Goal: Browse casually: Explore the website without a specific task or goal

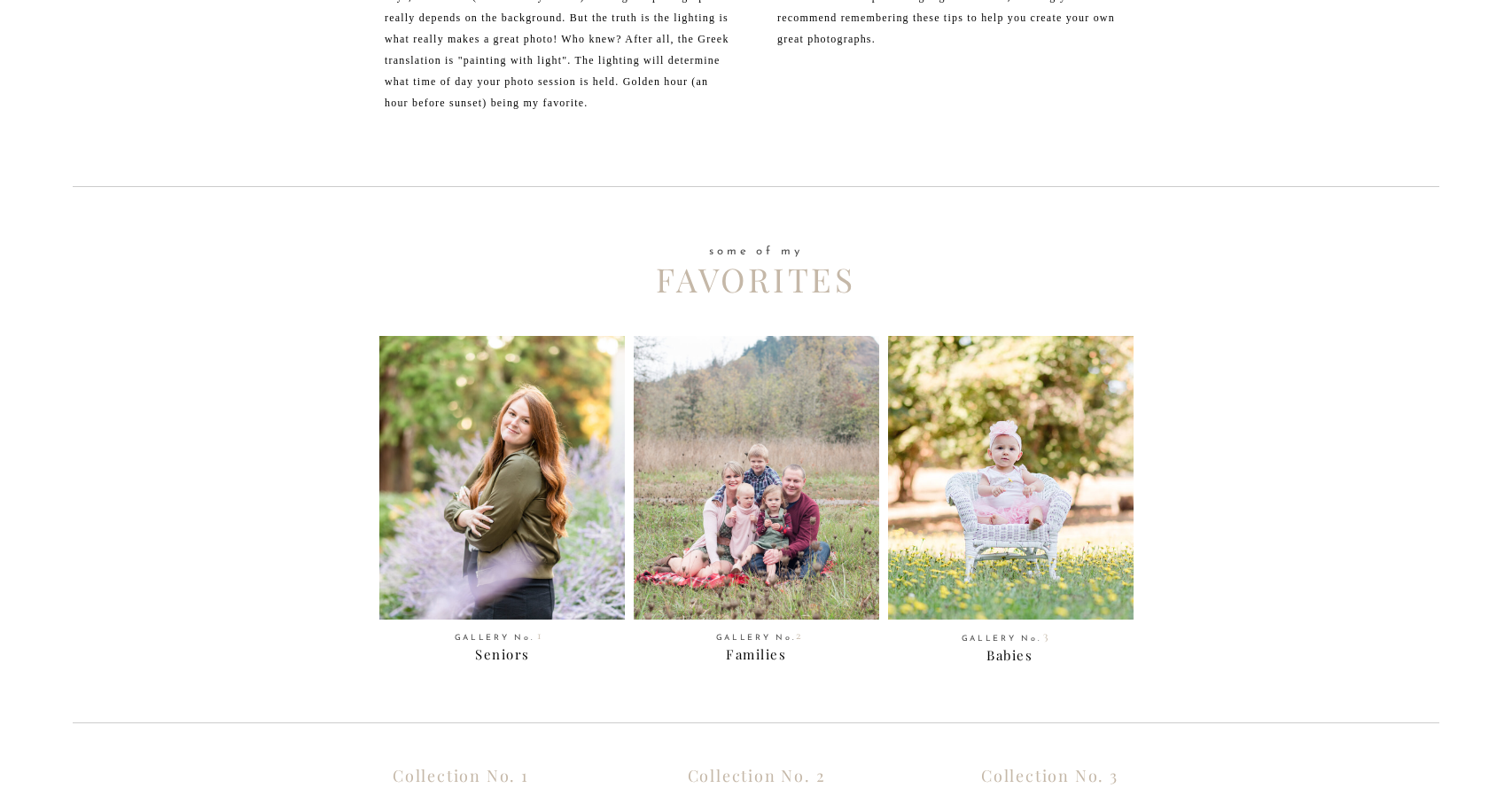
scroll to position [655, 0]
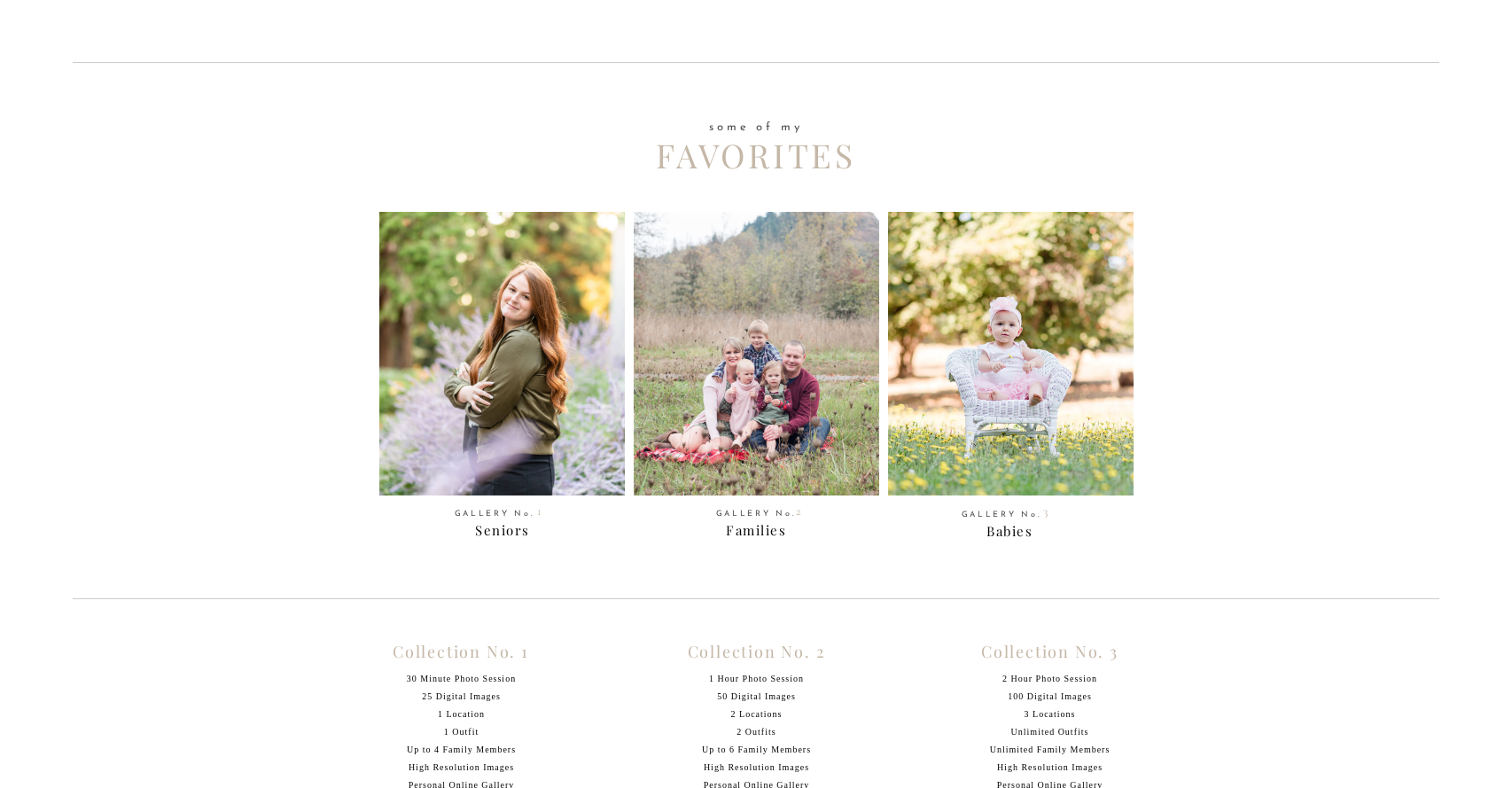
click at [516, 509] on div "CONTACT THE BLOG EXPERIENCE PORTRAITS Meet ME home What goes into making a grea…" at bounding box center [756, 291] width 1512 height 1892
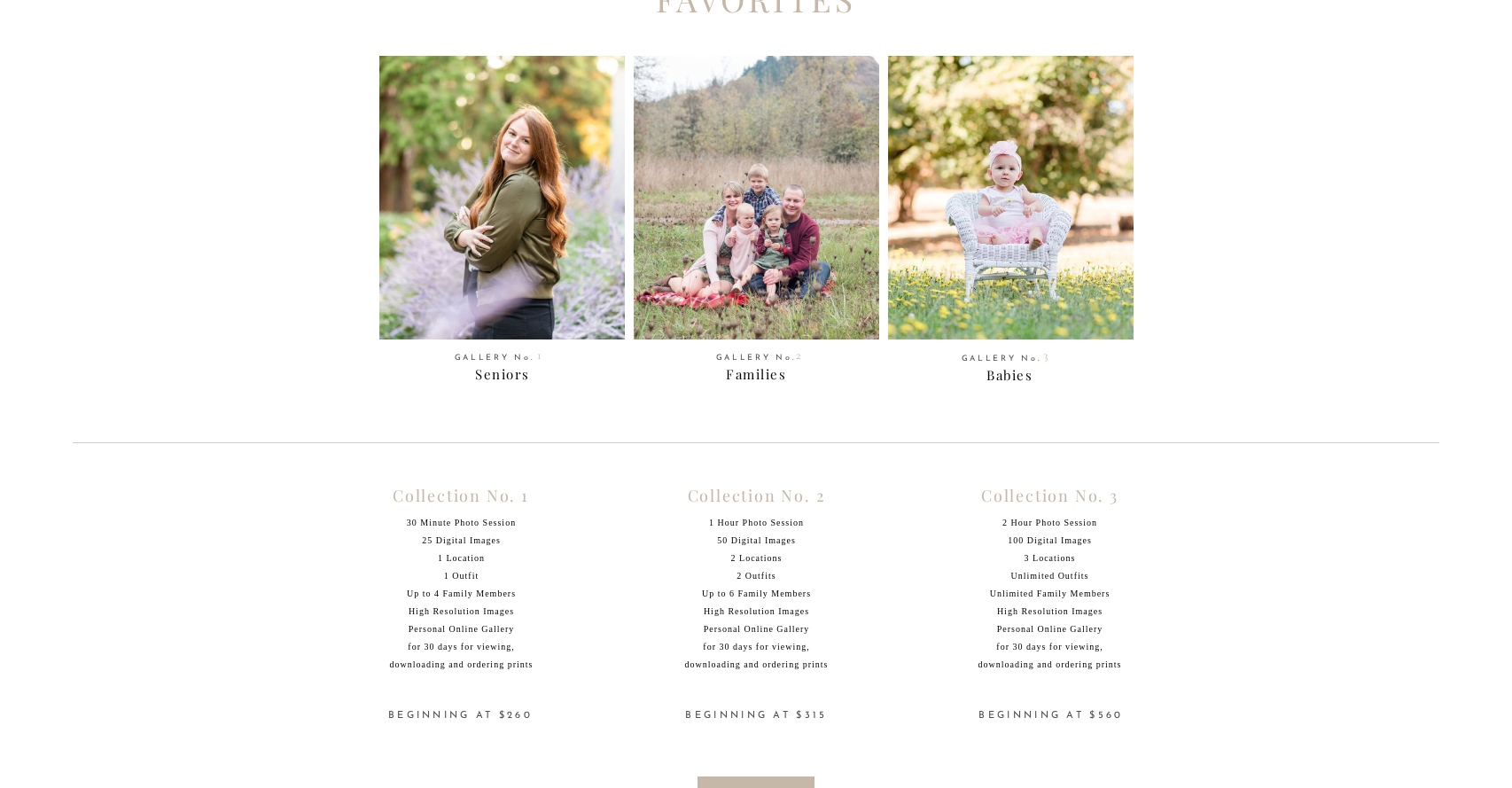
scroll to position [1104, 0]
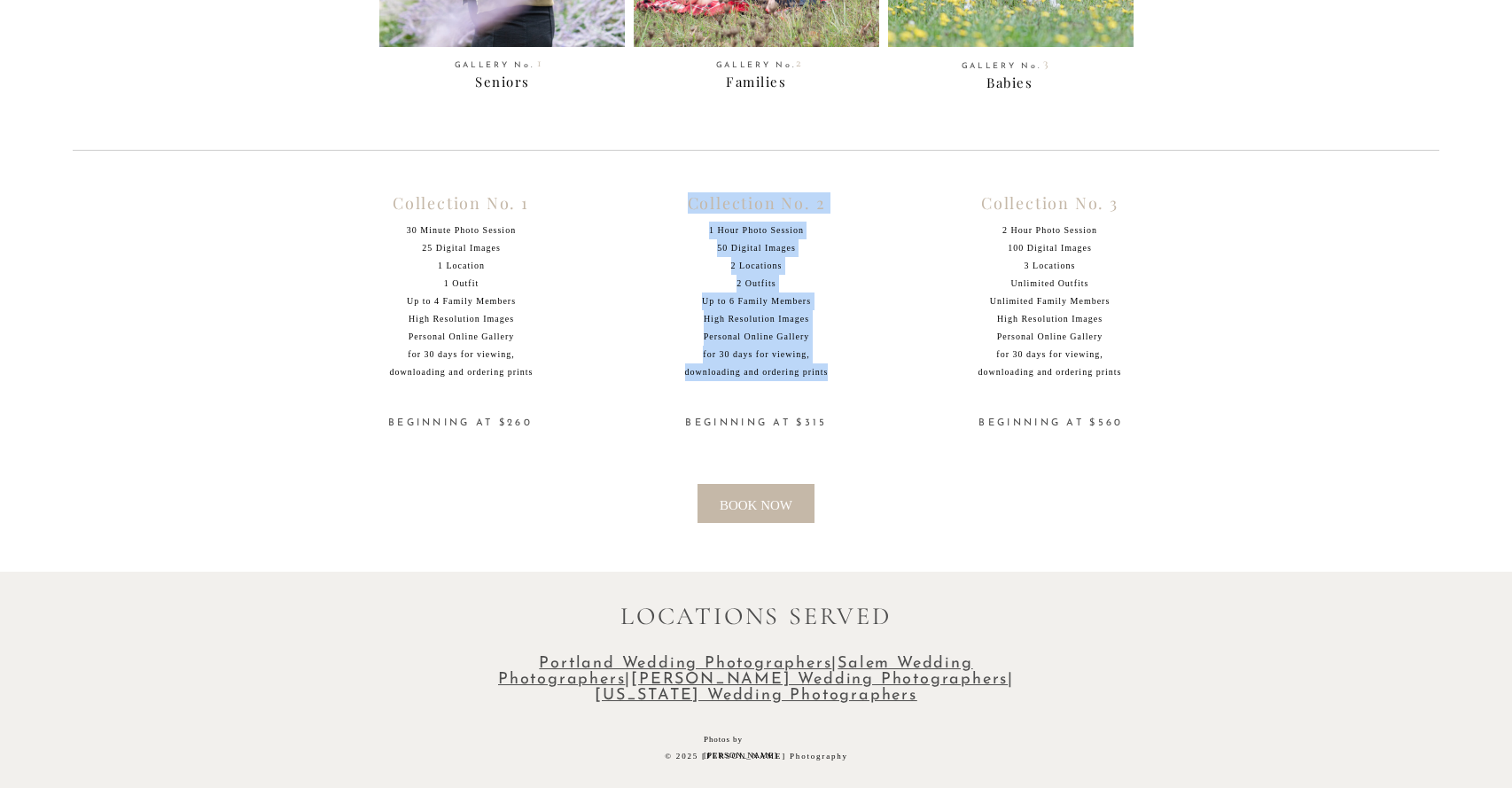
drag, startPoint x: 833, startPoint y: 370, endPoint x: 684, endPoint y: 210, distance: 218.6
click at [684, 210] on div "Collection No. 1 30 Minute Photo Session 25 Digital Images 1 Location 1 Outfit …" at bounding box center [756, 354] width 1064 height 436
copy div "Collection No. 2 1 Hour Photo Session 50 Digital Images 2 Locations 2 Outfits U…"
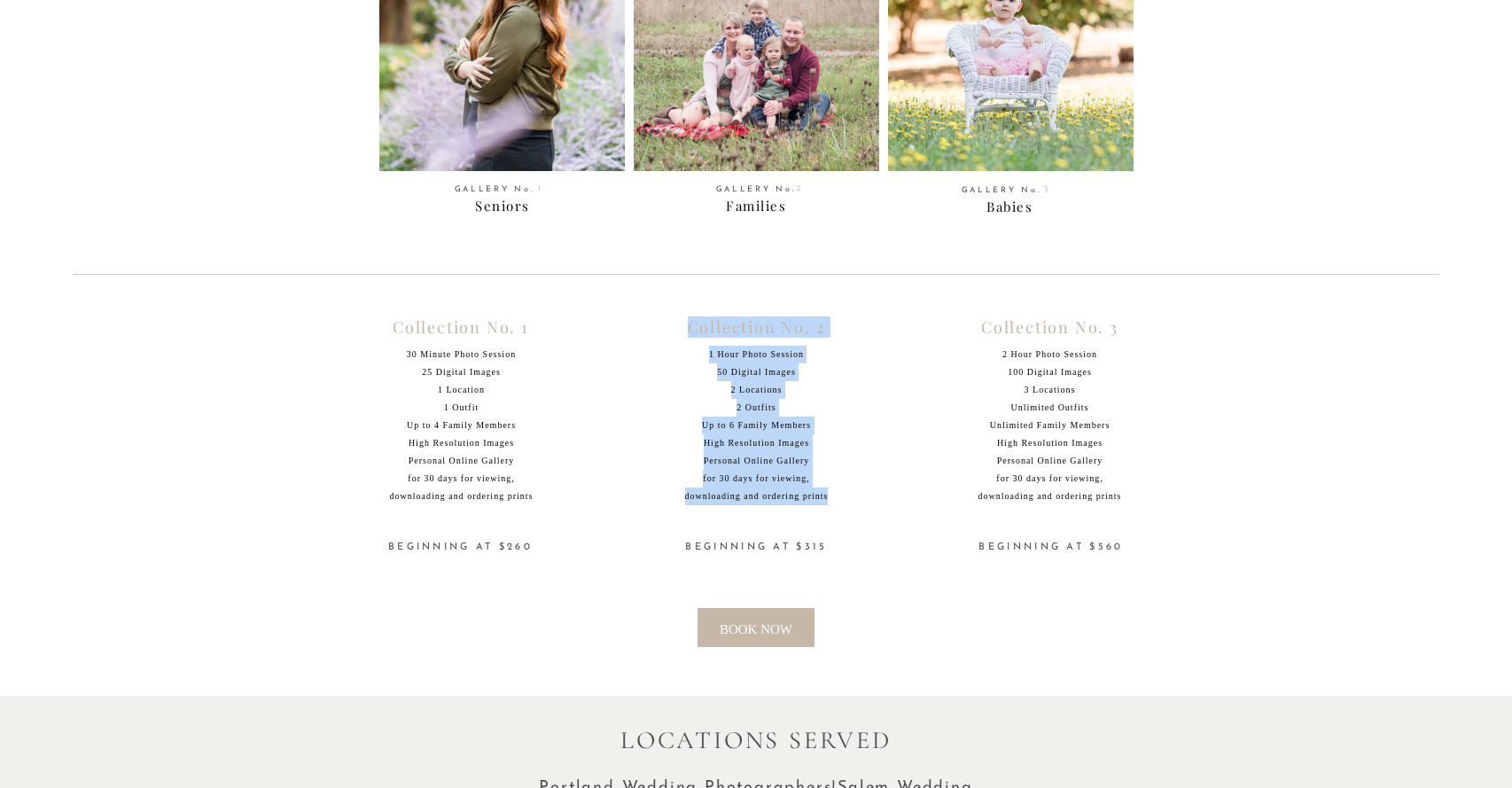
scroll to position [694, 0]
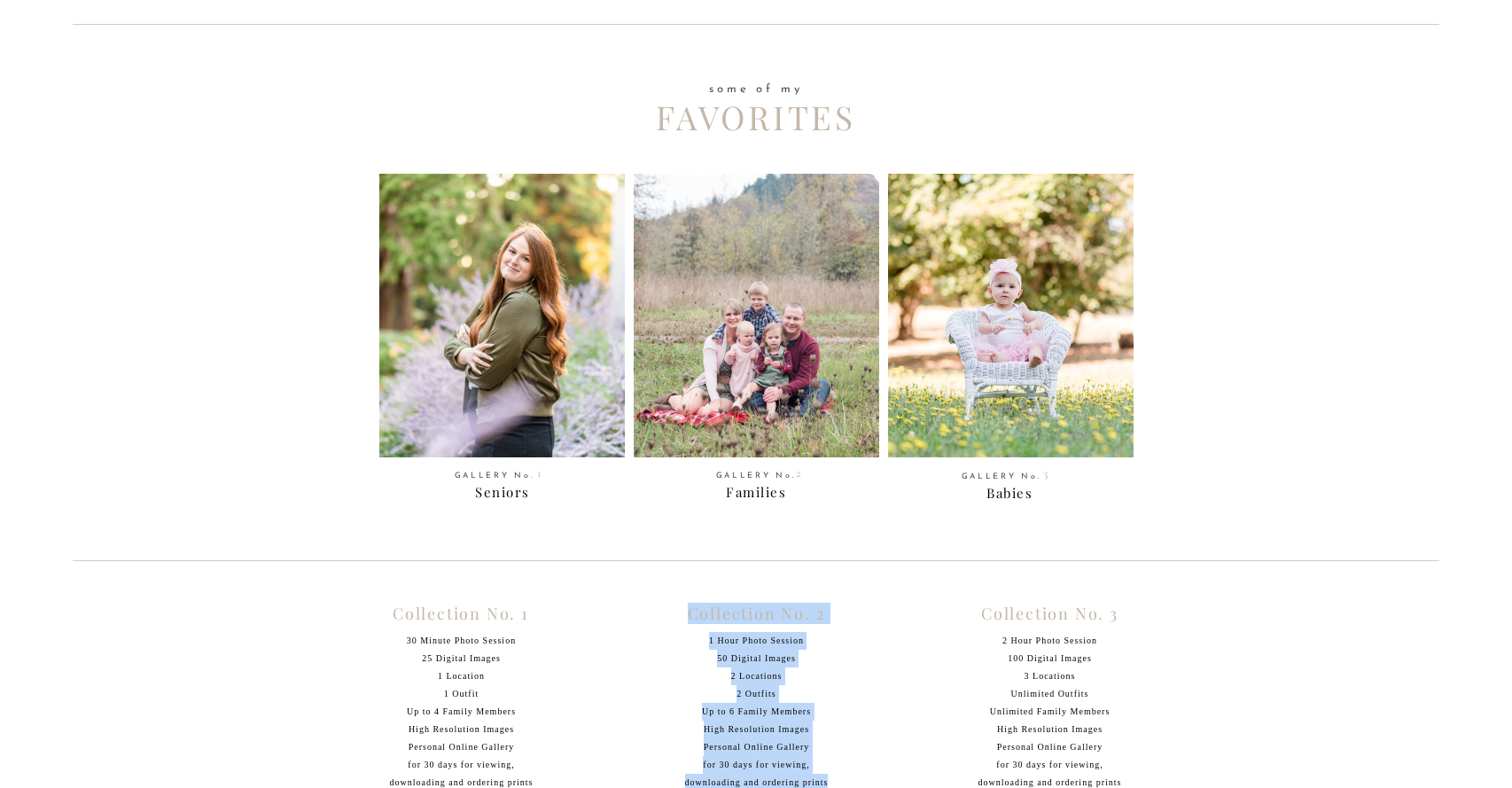
click at [492, 380] on div at bounding box center [502, 315] width 245 height 283
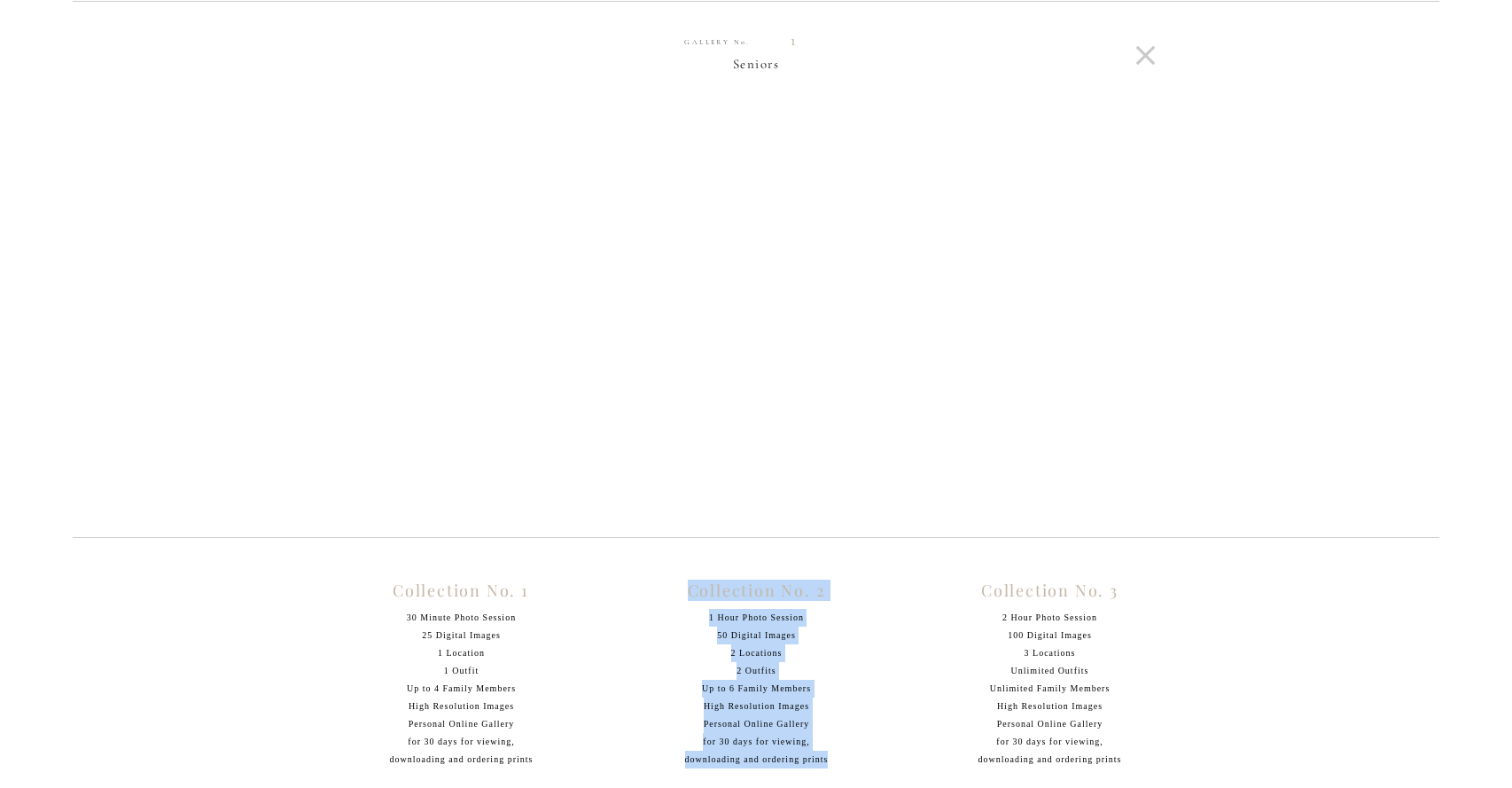
scroll to position [718, 0]
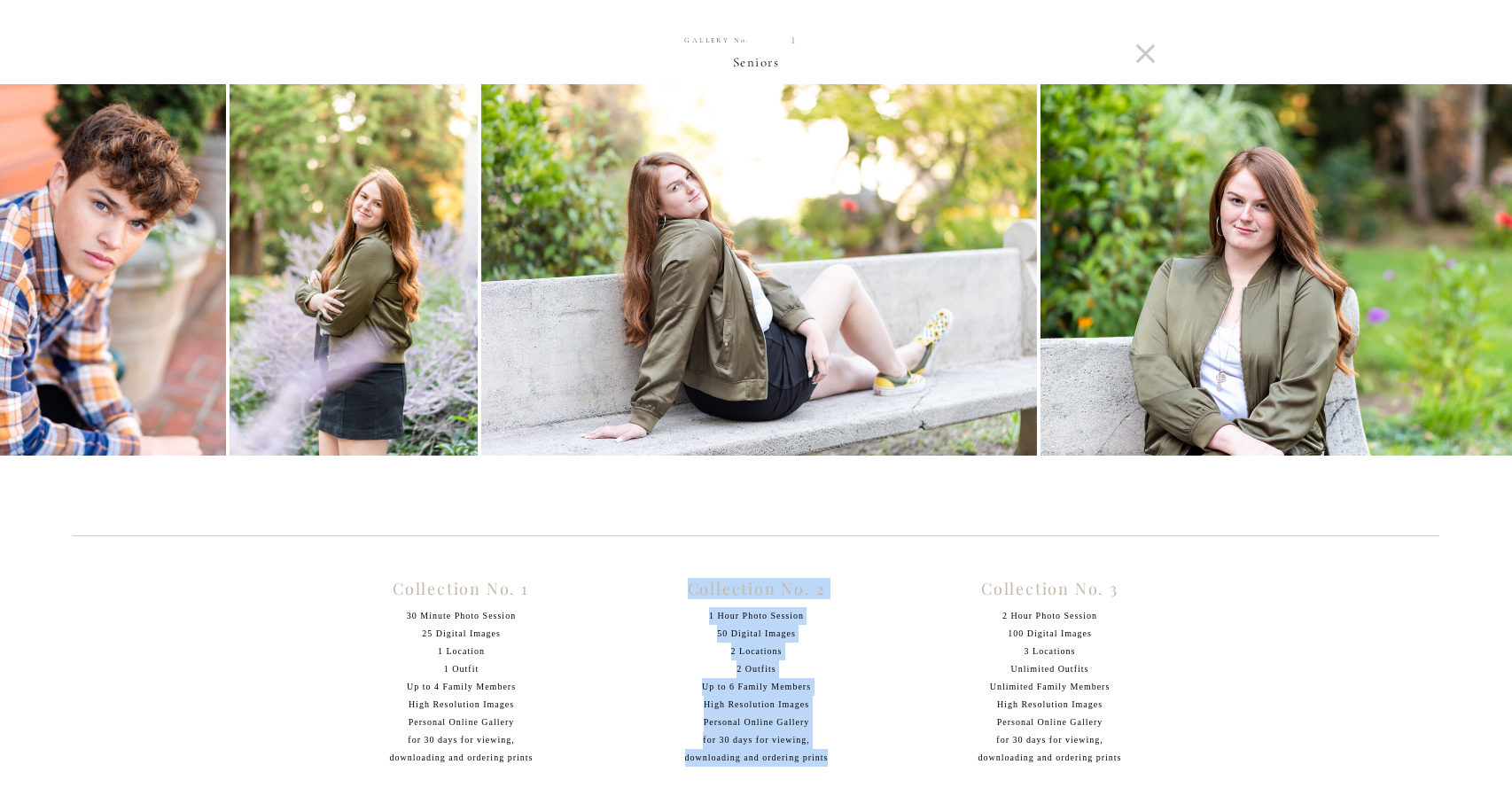
click at [1450, 337] on img at bounding box center [1318, 270] width 557 height 371
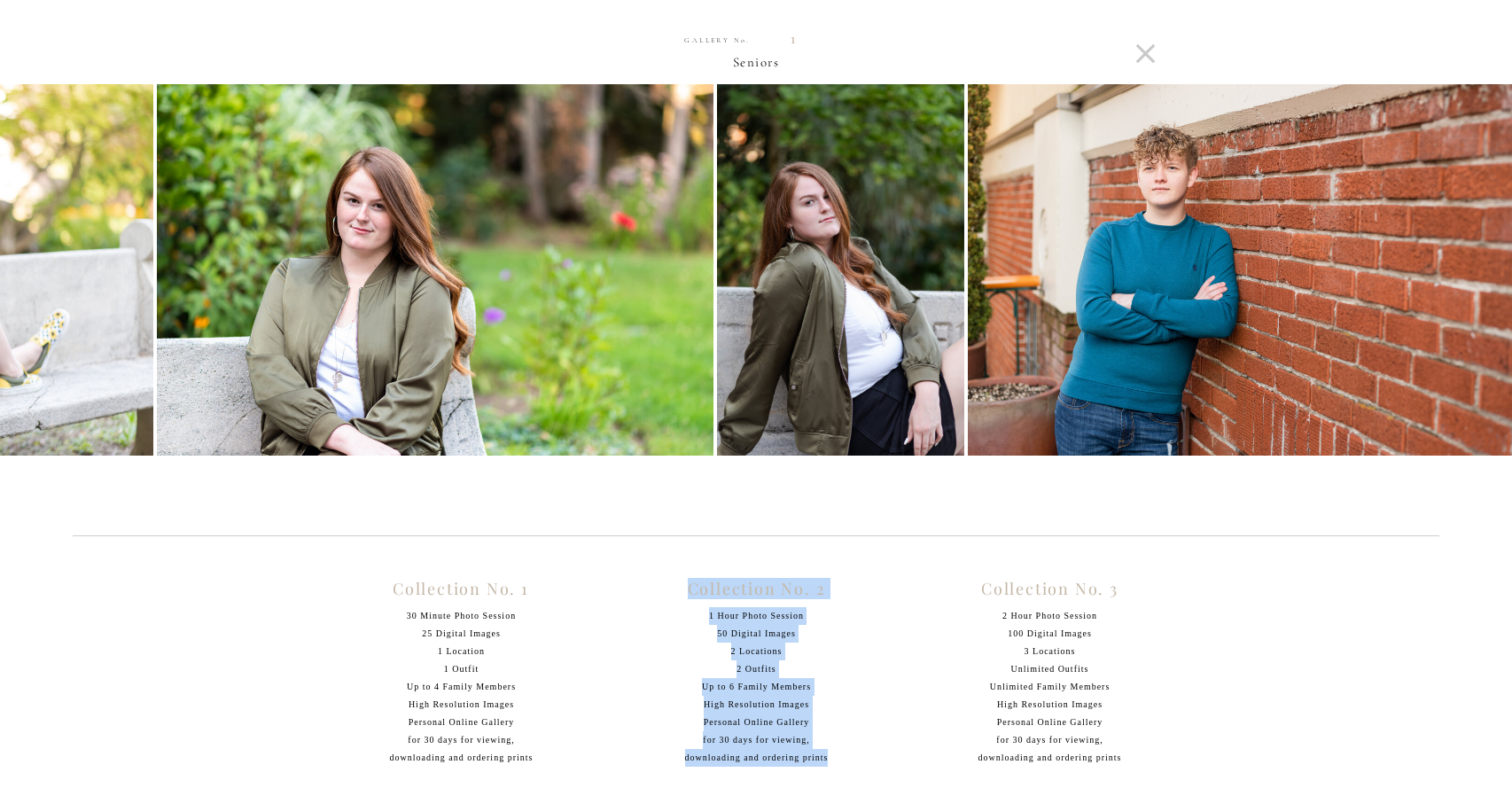
click at [1459, 329] on img at bounding box center [1246, 270] width 557 height 371
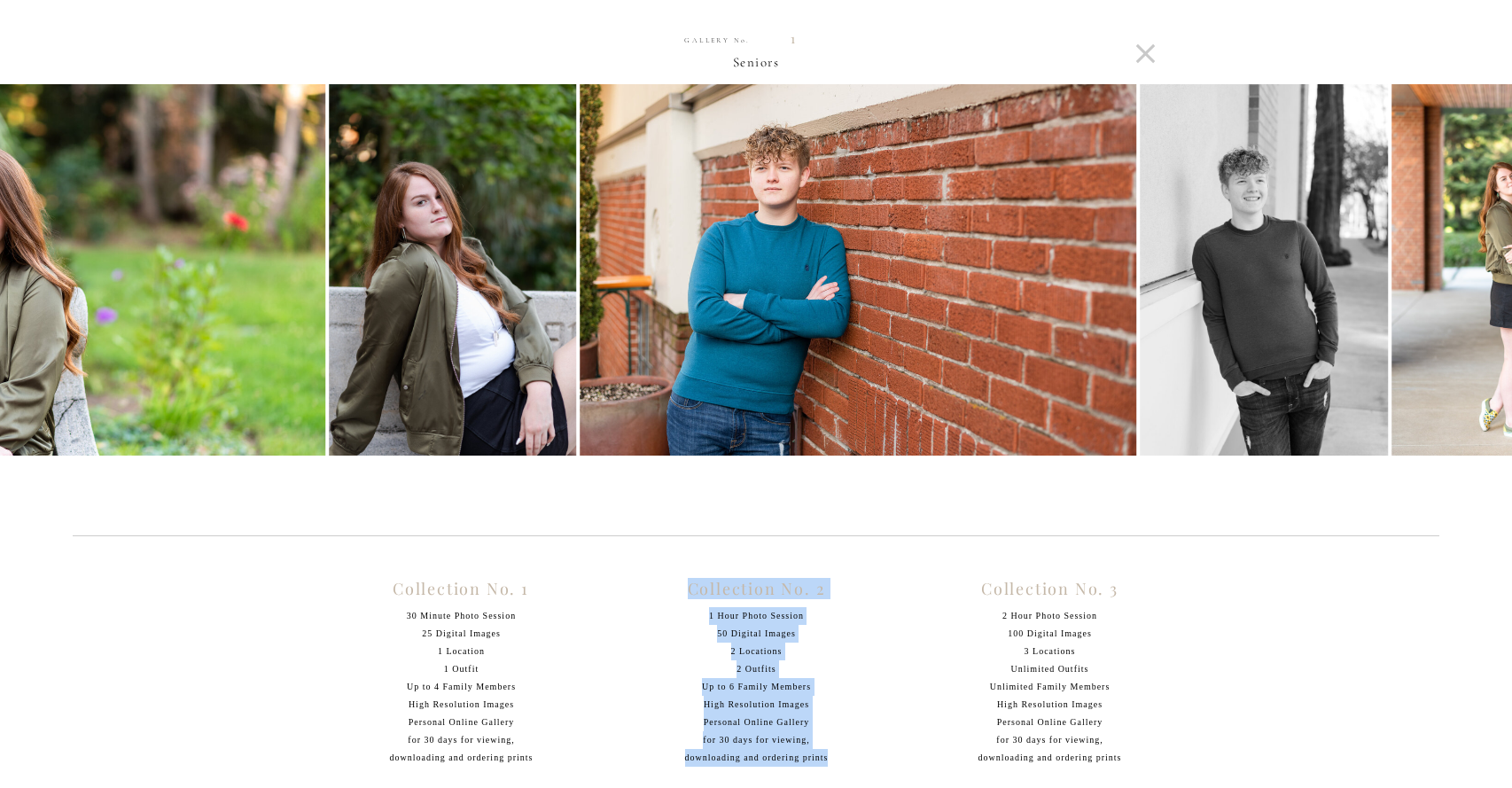
click at [1459, 329] on img at bounding box center [1516, 270] width 248 height 371
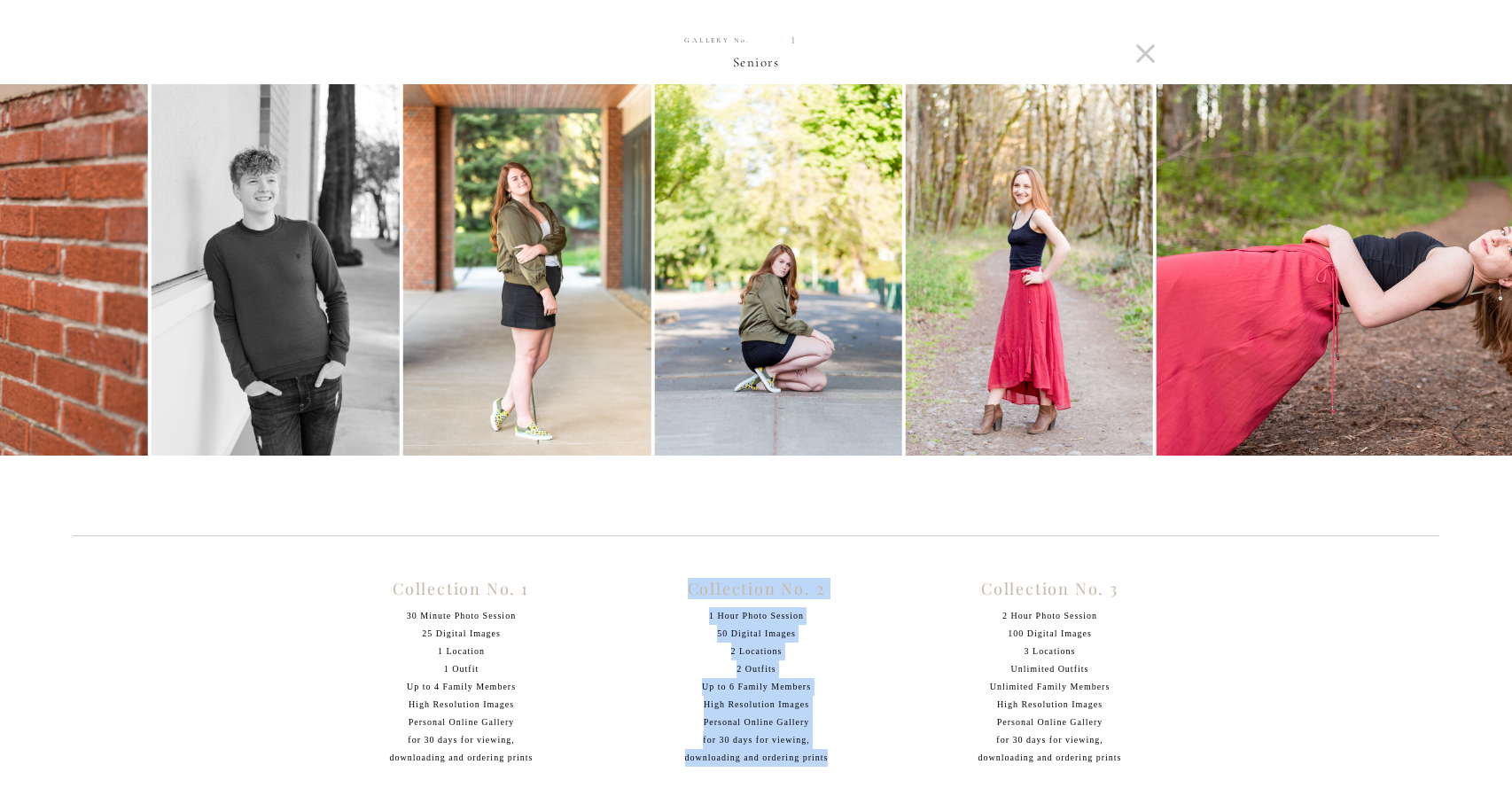
click at [1459, 329] on img at bounding box center [1434, 270] width 557 height 371
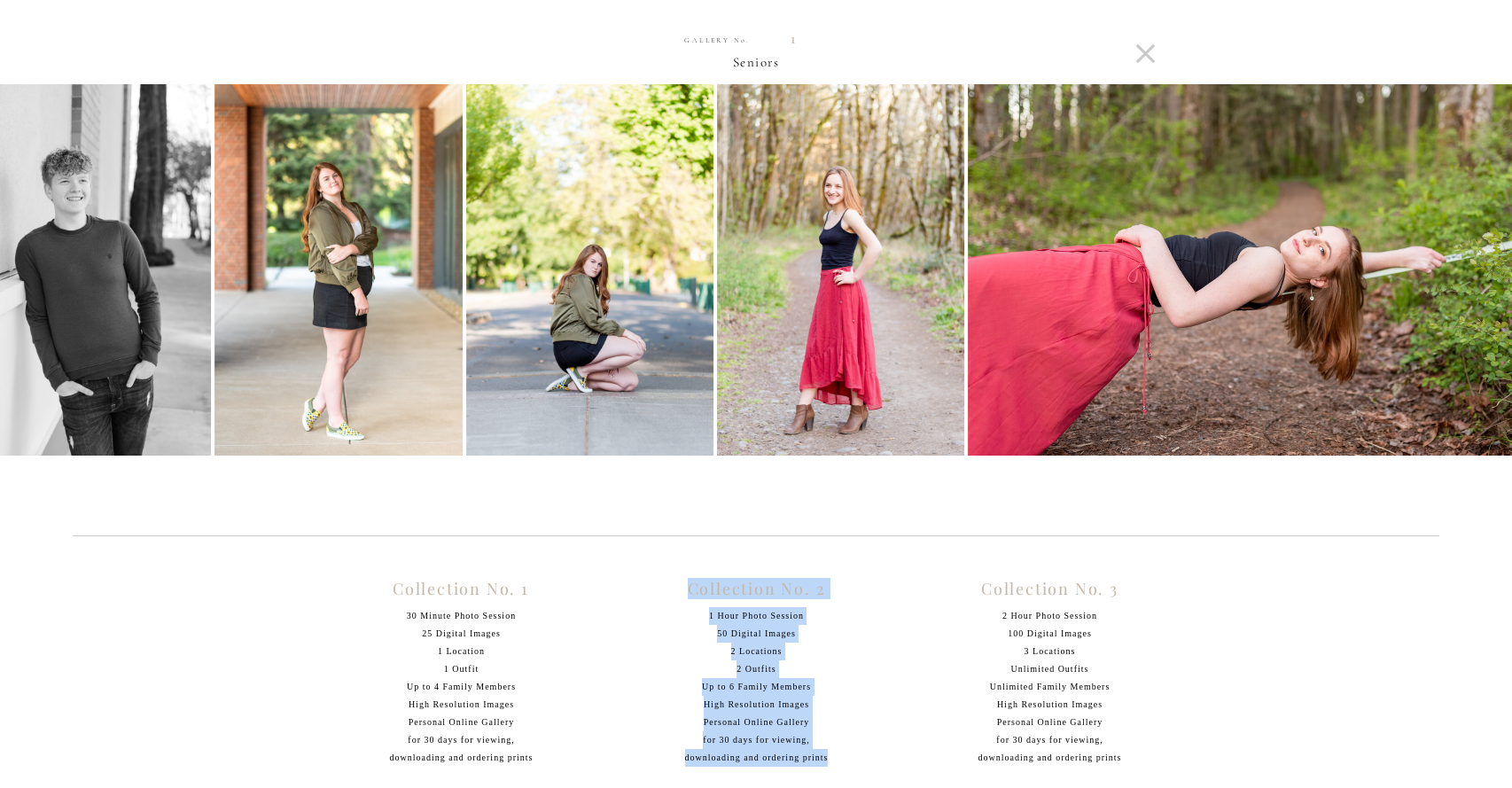
click at [1459, 329] on img at bounding box center [1246, 270] width 557 height 371
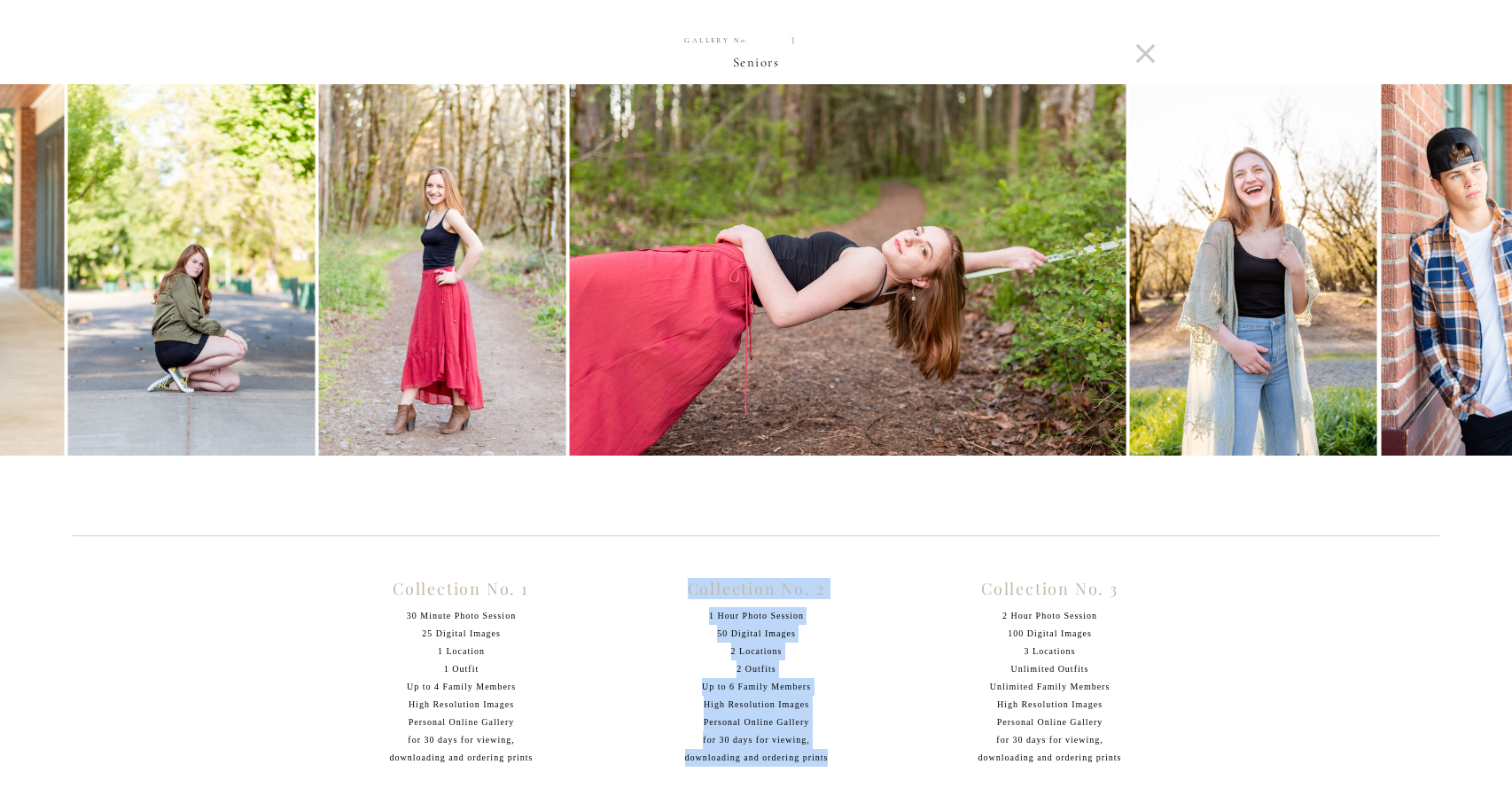
click at [1459, 329] on img at bounding box center [1504, 270] width 247 height 371
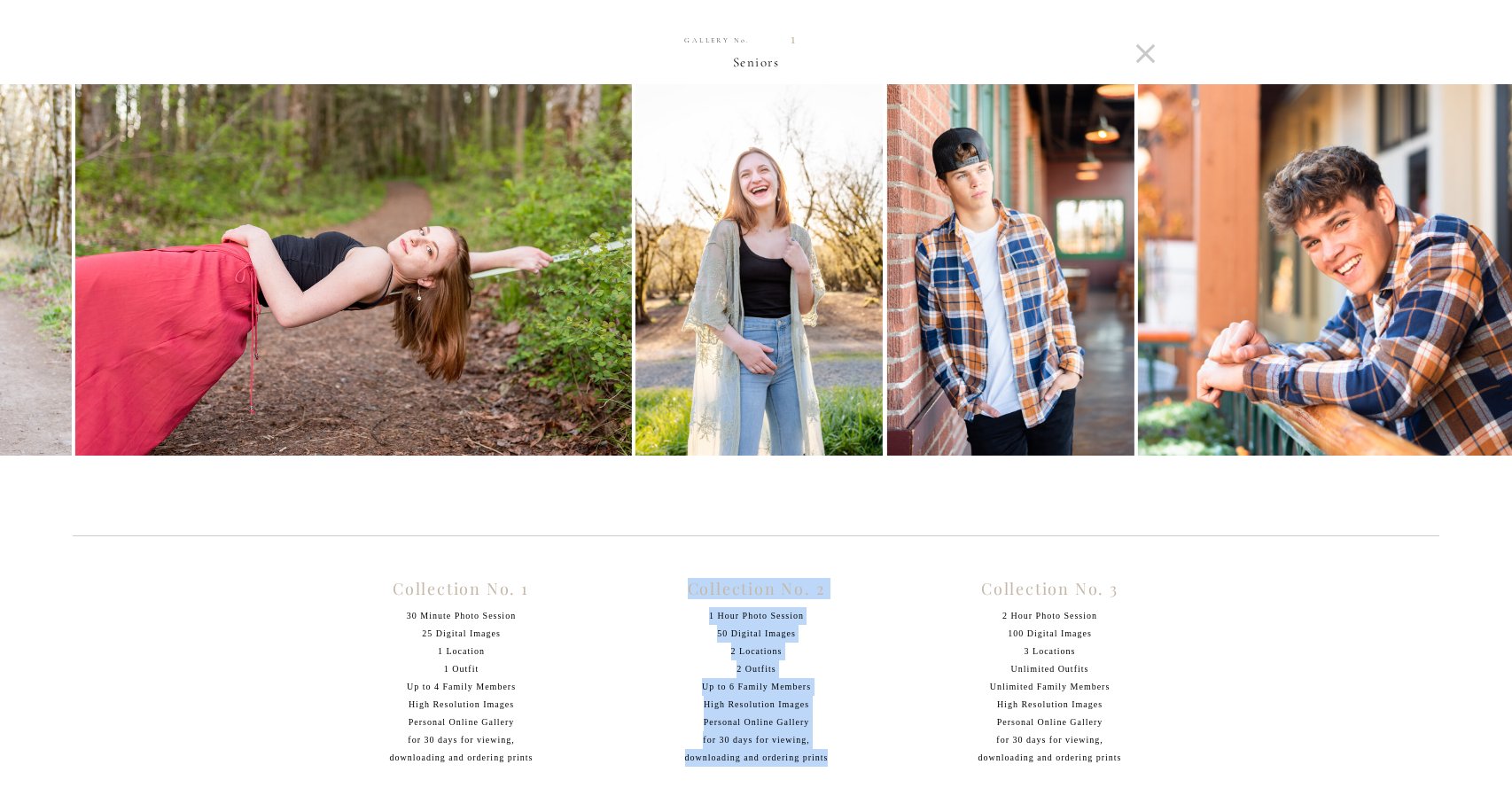
click at [1459, 329] on img at bounding box center [1370, 270] width 464 height 371
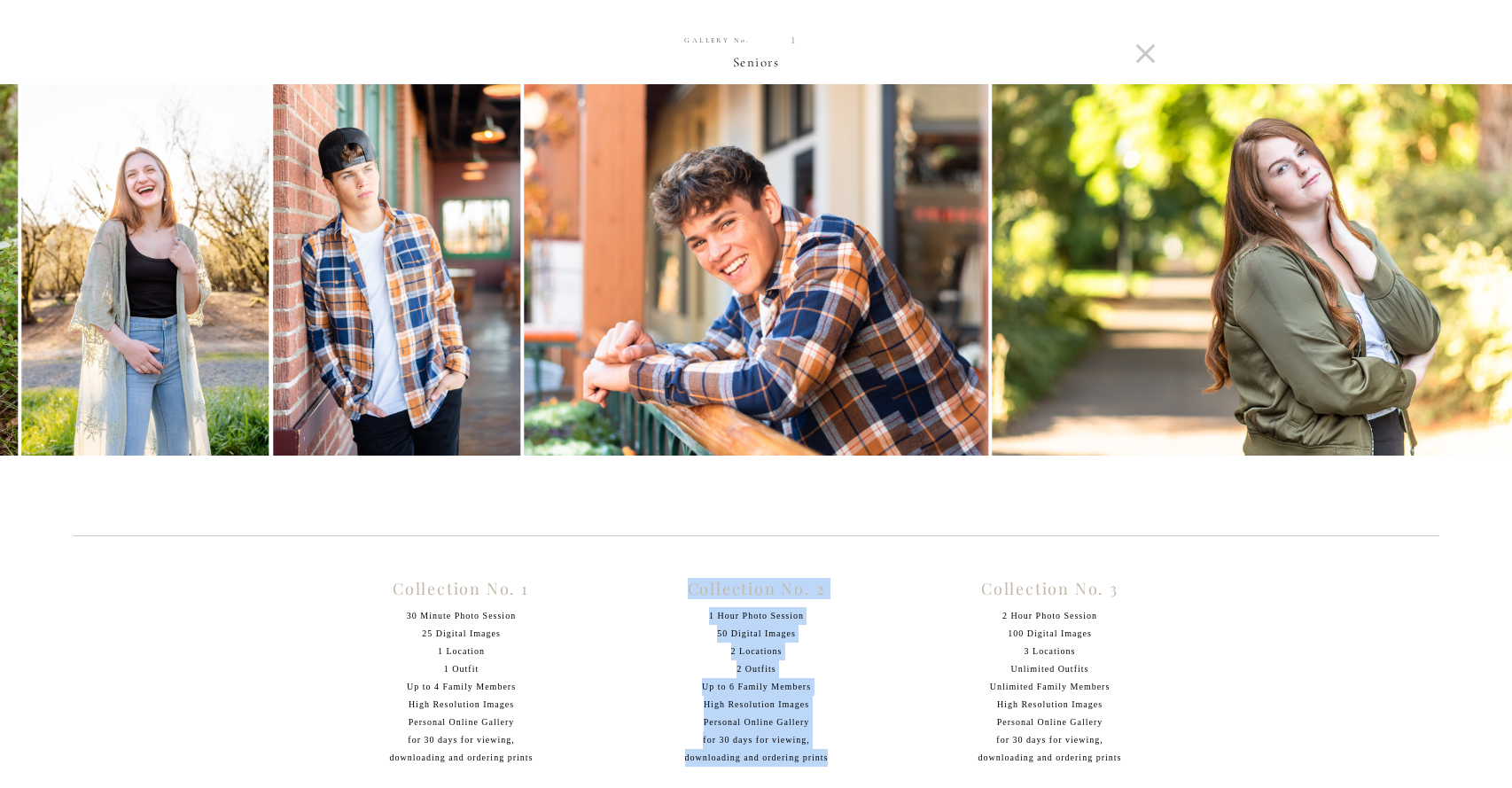
click at [1459, 259] on img at bounding box center [1269, 270] width 557 height 371
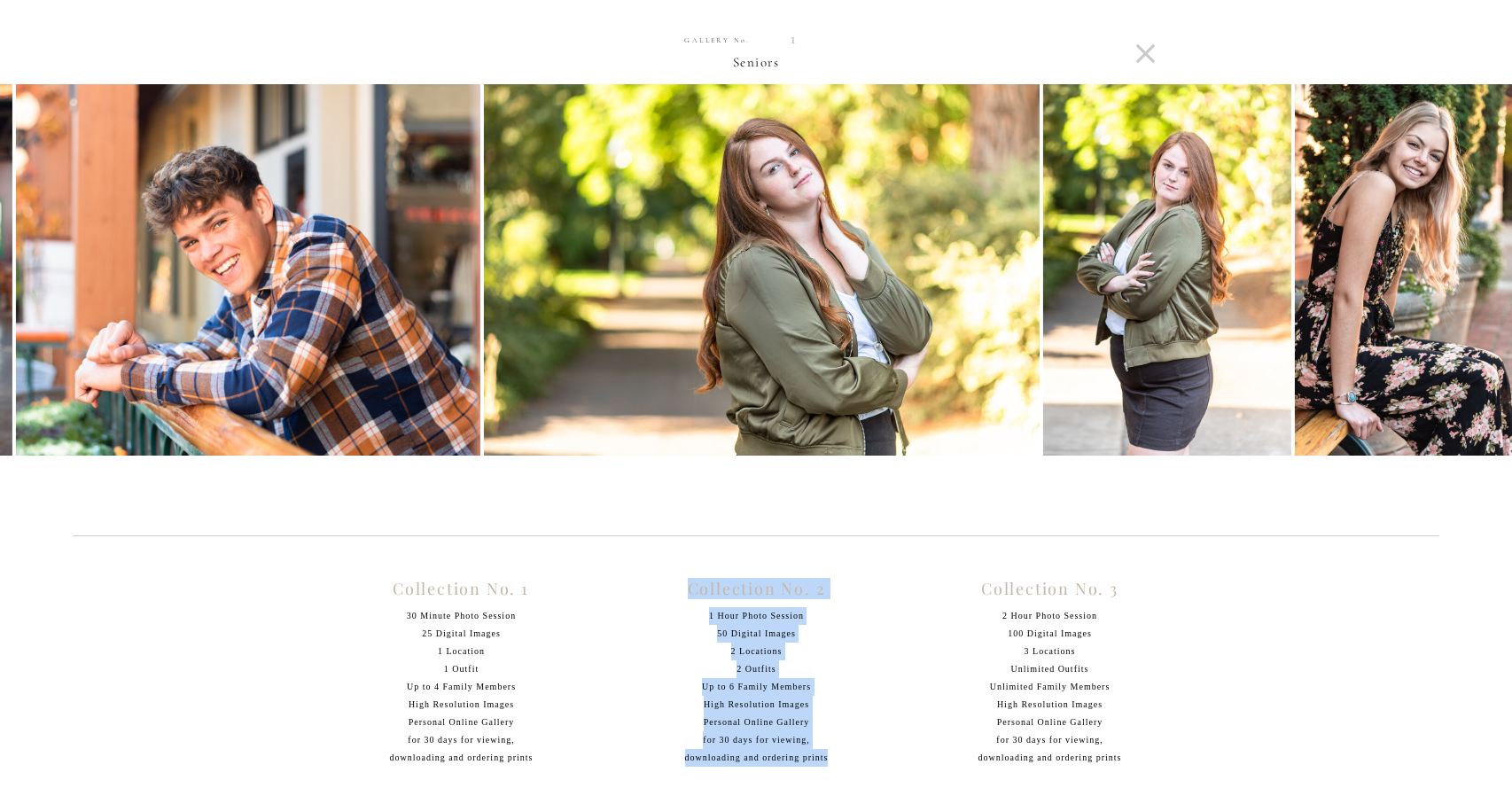
click at [1459, 259] on img at bounding box center [1419, 270] width 248 height 371
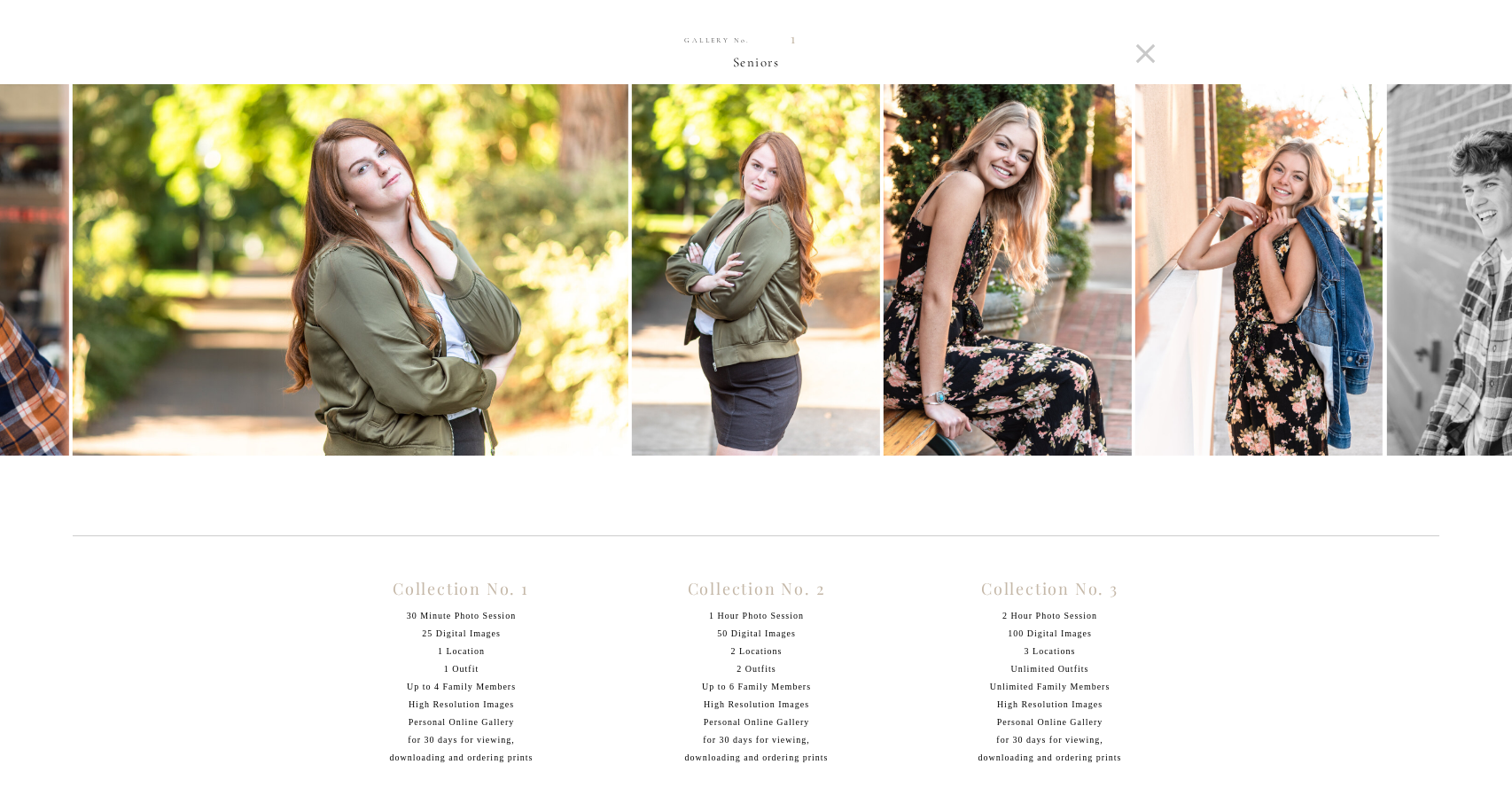
scroll to position [841, 0]
